Goal: Task Accomplishment & Management: Manage account settings

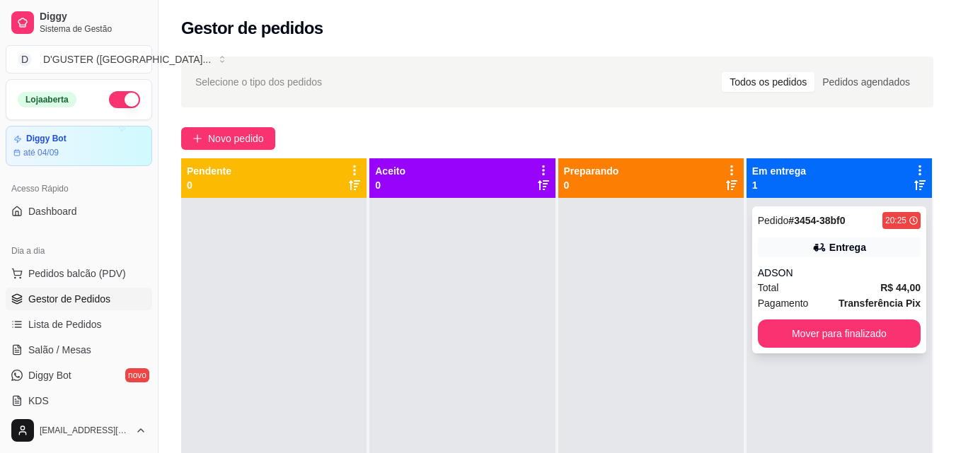
click at [774, 270] on div "ADSON" at bounding box center [839, 273] width 163 height 14
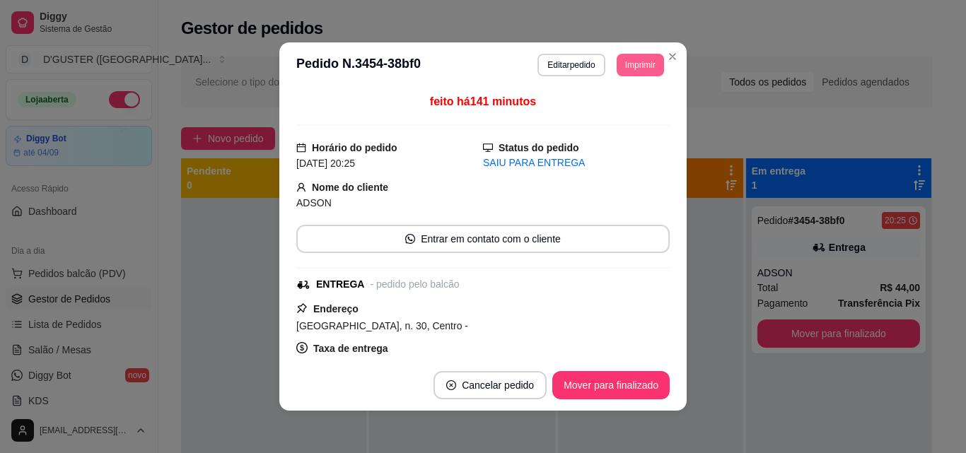
click at [637, 70] on button "Imprimir" at bounding box center [640, 65] width 47 height 23
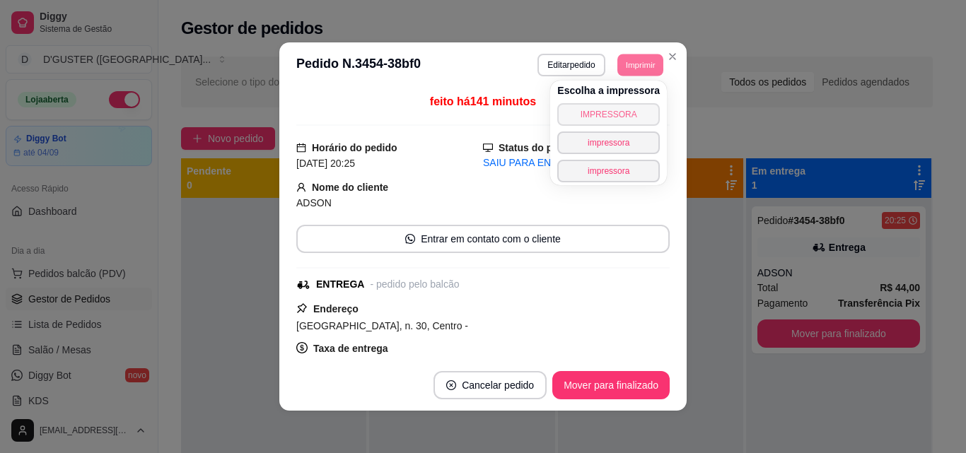
click at [642, 115] on button "IMPRESSORA" at bounding box center [608, 114] width 103 height 23
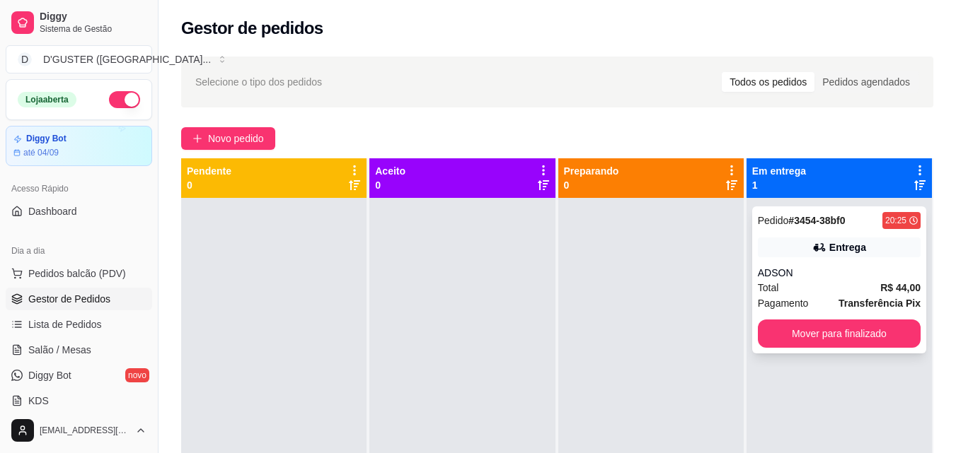
click at [803, 267] on div "ADSON" at bounding box center [839, 273] width 163 height 14
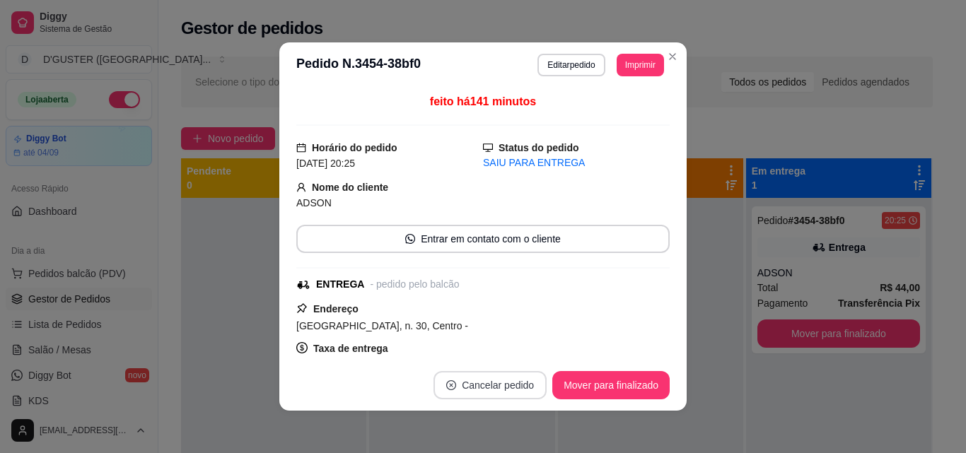
click at [488, 387] on button "Cancelar pedido" at bounding box center [490, 385] width 113 height 28
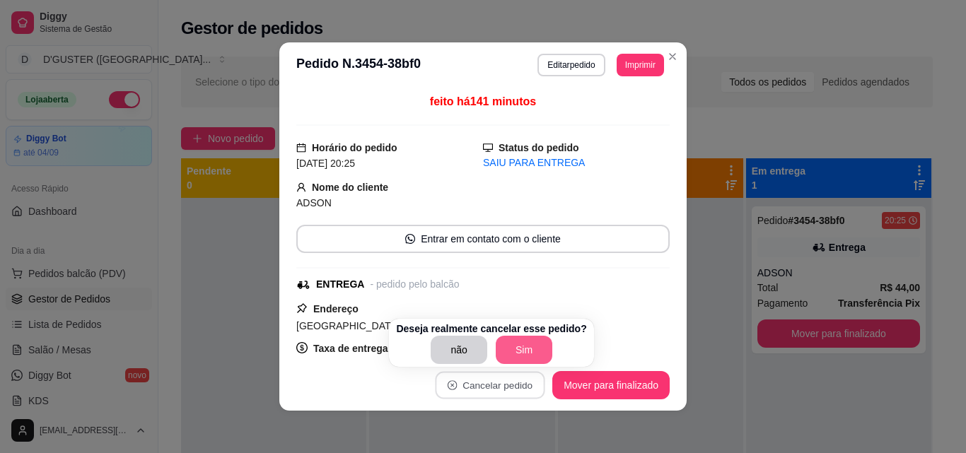
click at [514, 342] on button "Sim" at bounding box center [524, 350] width 57 height 28
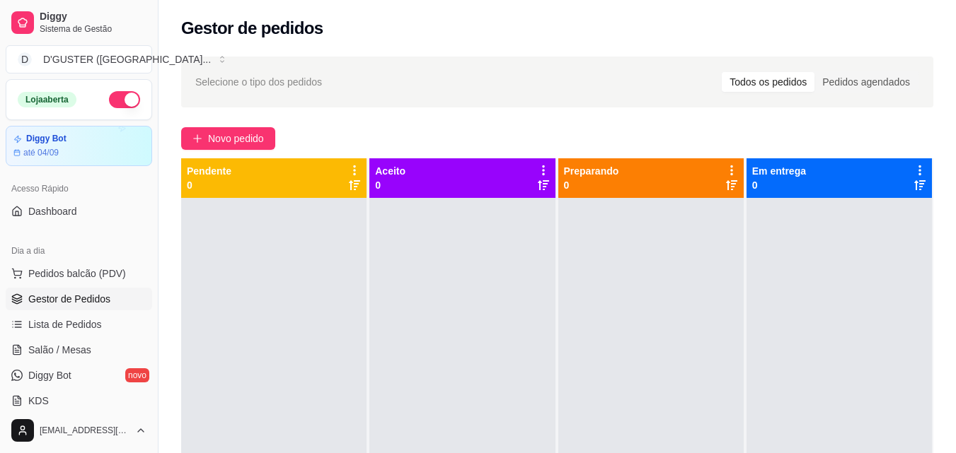
click at [109, 106] on button "button" at bounding box center [124, 99] width 31 height 17
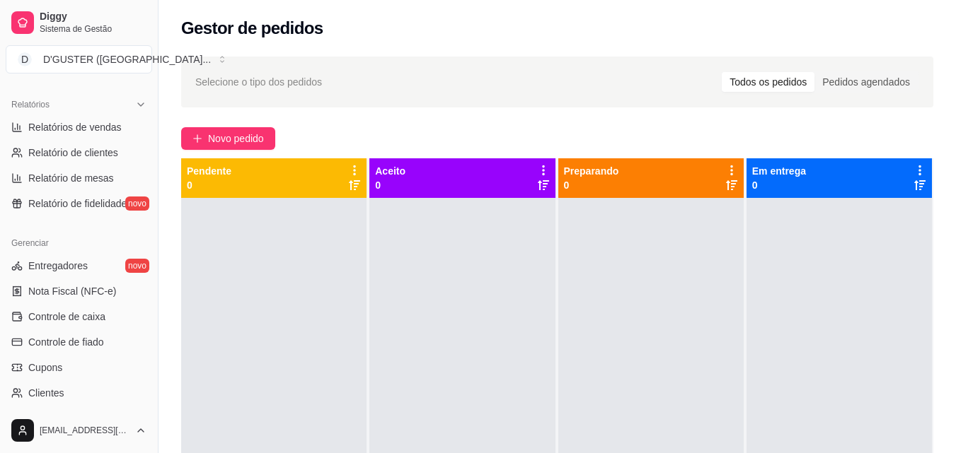
scroll to position [424, 0]
click at [84, 313] on span "Controle de caixa" at bounding box center [66, 316] width 77 height 14
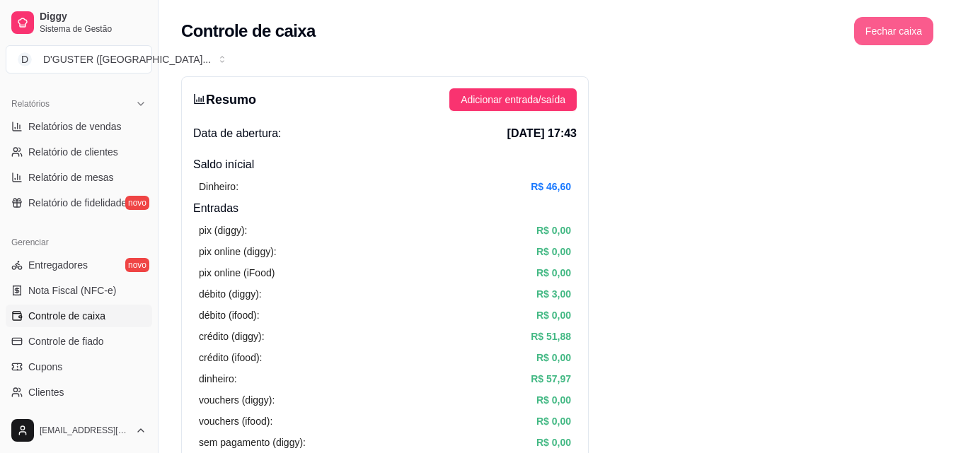
click at [901, 24] on button "Fechar caixa" at bounding box center [893, 31] width 79 height 28
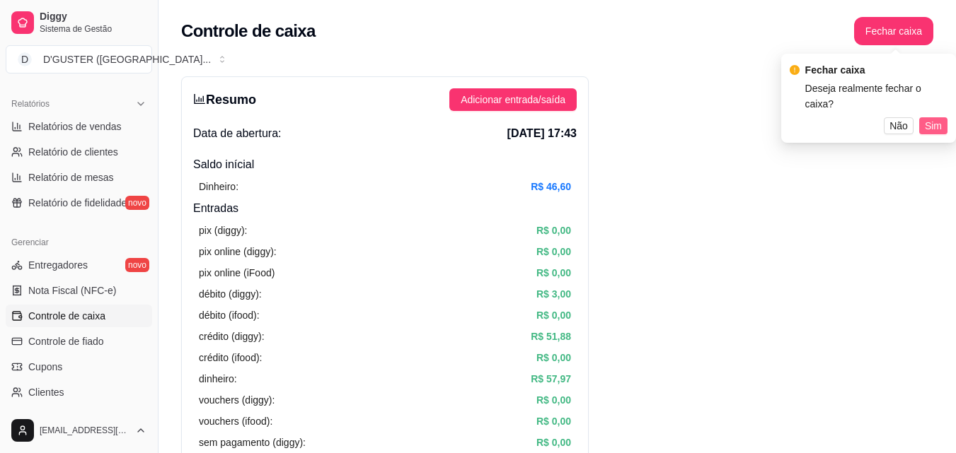
click at [940, 118] on span "Sim" at bounding box center [933, 126] width 17 height 16
